Goal: Task Accomplishment & Management: Use online tool/utility

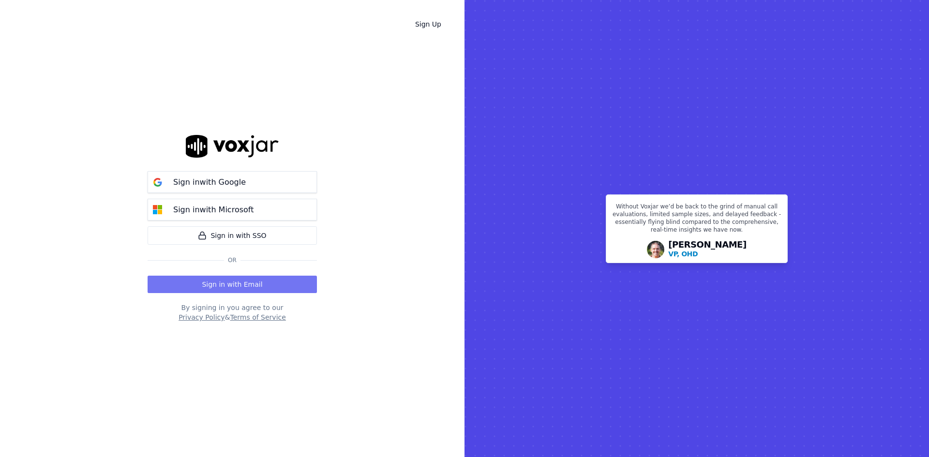
click at [228, 276] on button "Sign in with Email" at bounding box center [232, 284] width 169 height 17
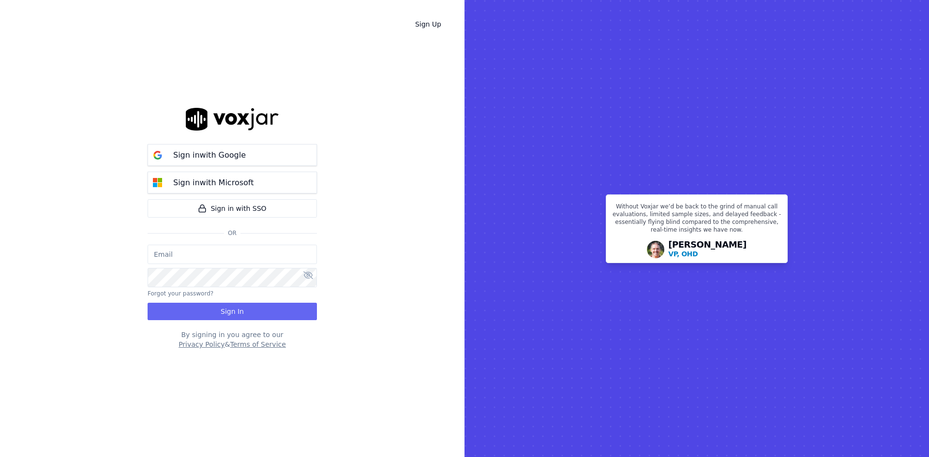
click at [234, 243] on div "Sign in with Google Sign in with Microsoft Sign in with SSO Or" at bounding box center [232, 191] width 169 height 107
click at [236, 253] on input "email" at bounding box center [232, 254] width 169 height 19
type input "mleighton@oasismarketingsolutions.com"
click at [249, 315] on button "Sign In" at bounding box center [232, 311] width 169 height 17
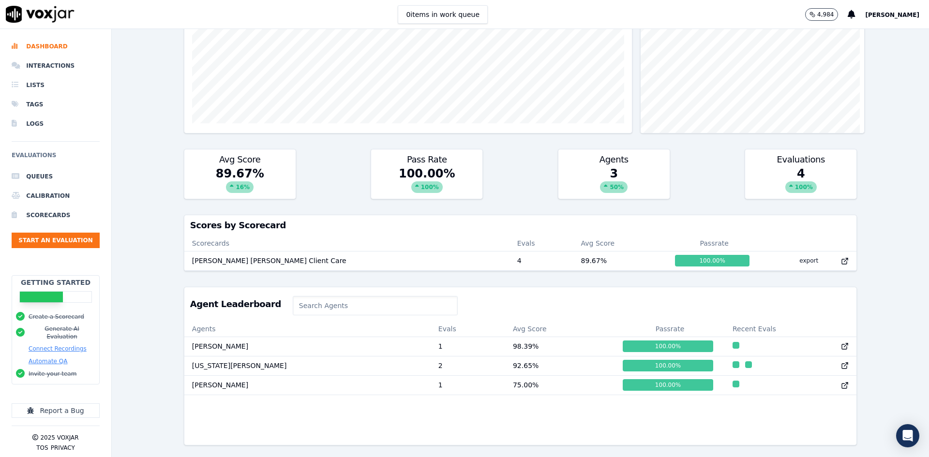
scroll to position [218, 0]
click at [65, 239] on button "Start an Evaluation" at bounding box center [56, 240] width 88 height 15
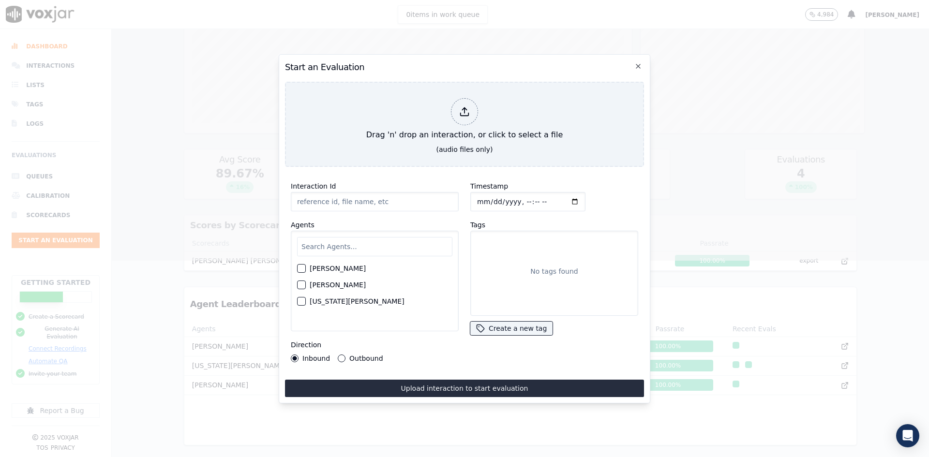
click at [342, 355] on button "Outbound" at bounding box center [342, 359] width 8 height 8
click at [391, 242] on input "text" at bounding box center [374, 246] width 155 height 19
type input "r"
type input "[PERSON_NAME]"
click at [639, 62] on icon "button" at bounding box center [639, 66] width 8 height 8
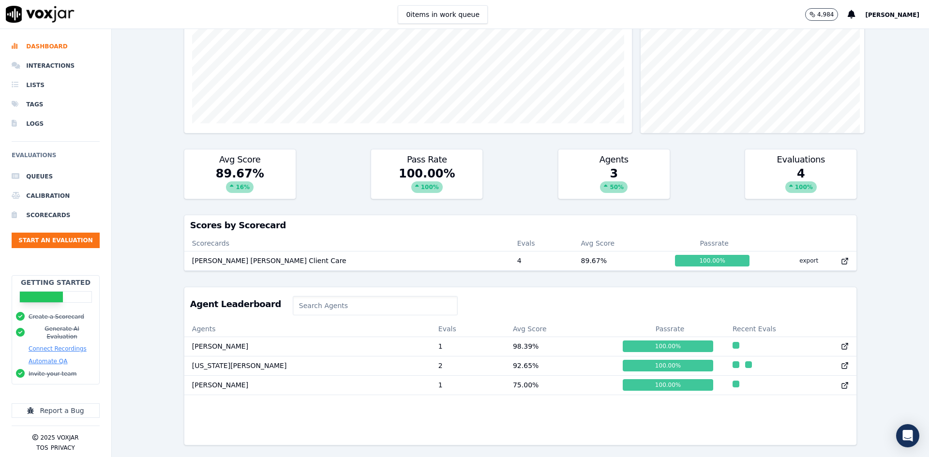
click at [328, 296] on input at bounding box center [375, 305] width 165 height 19
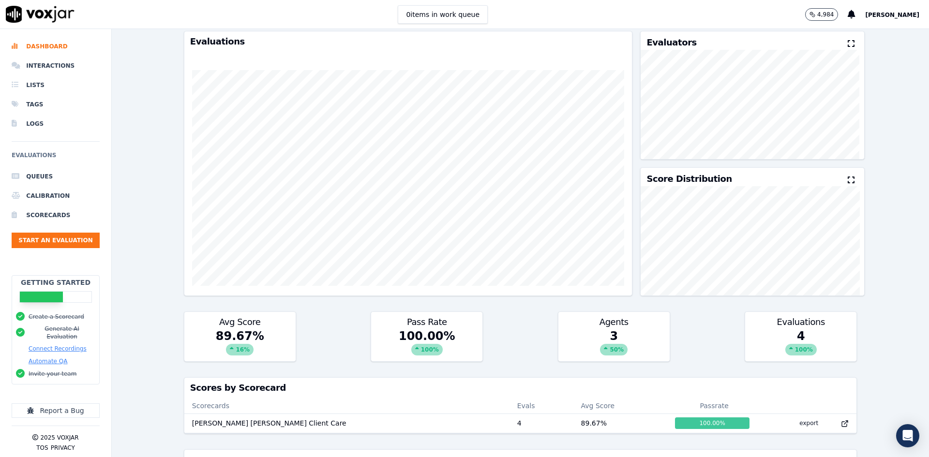
scroll to position [25, 0]
